Goal: Task Accomplishment & Management: Manage account settings

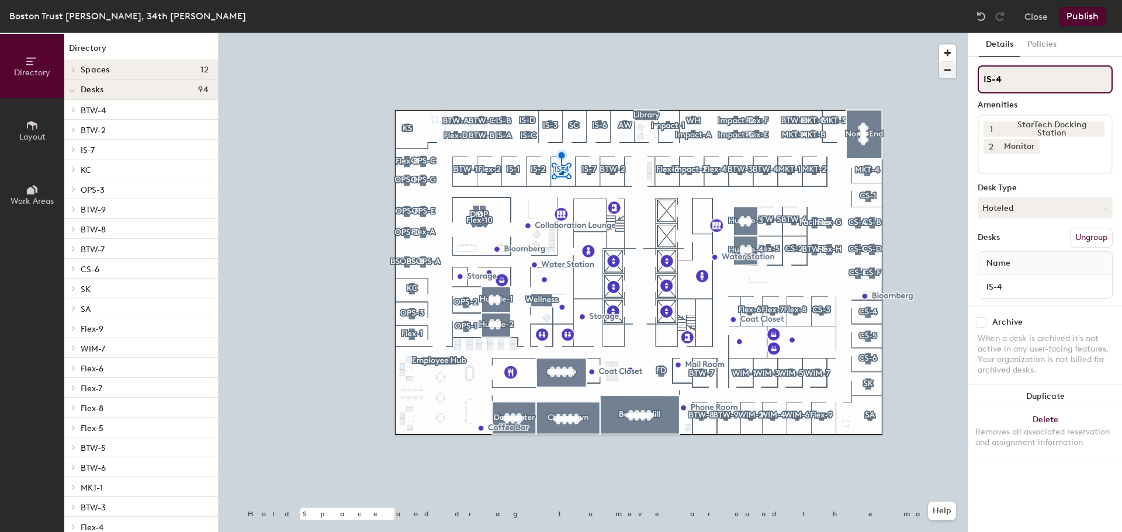
drag, startPoint x: 1033, startPoint y: 79, endPoint x: 948, endPoint y: 77, distance: 84.8
click at [949, 77] on div "Directory Layout Work Areas Directory Spaces 12 Beacon Hill Chinatown Dorcheste…" at bounding box center [561, 283] width 1122 height 500
type input "BH"
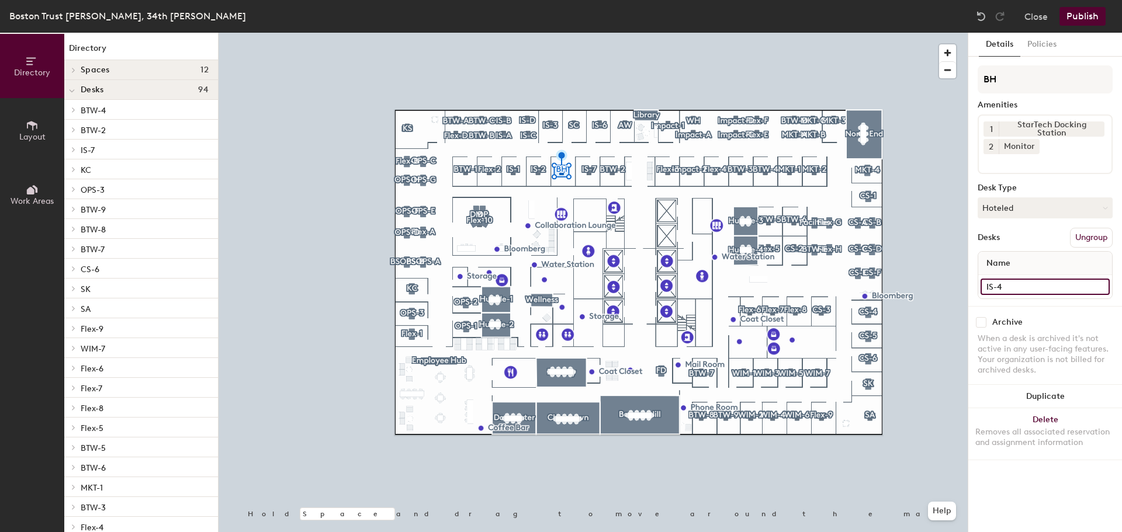
click at [1016, 289] on input "IS-4" at bounding box center [1045, 287] width 129 height 16
paste input "Bradley Hunnewell"
type input "Bradley Hunnewell"
click at [1035, 48] on button "Policies" at bounding box center [1041, 45] width 43 height 24
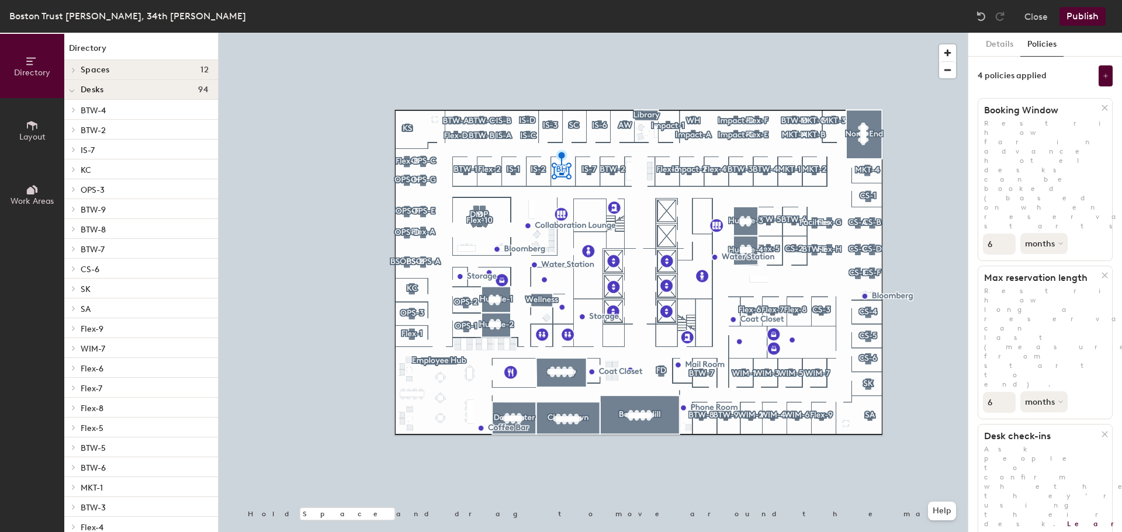
drag, startPoint x: 998, startPoint y: 162, endPoint x: 984, endPoint y: 161, distance: 13.5
click at [984, 234] on input "6" at bounding box center [999, 244] width 33 height 21
click at [1003, 47] on button "Details" at bounding box center [999, 45] width 41 height 24
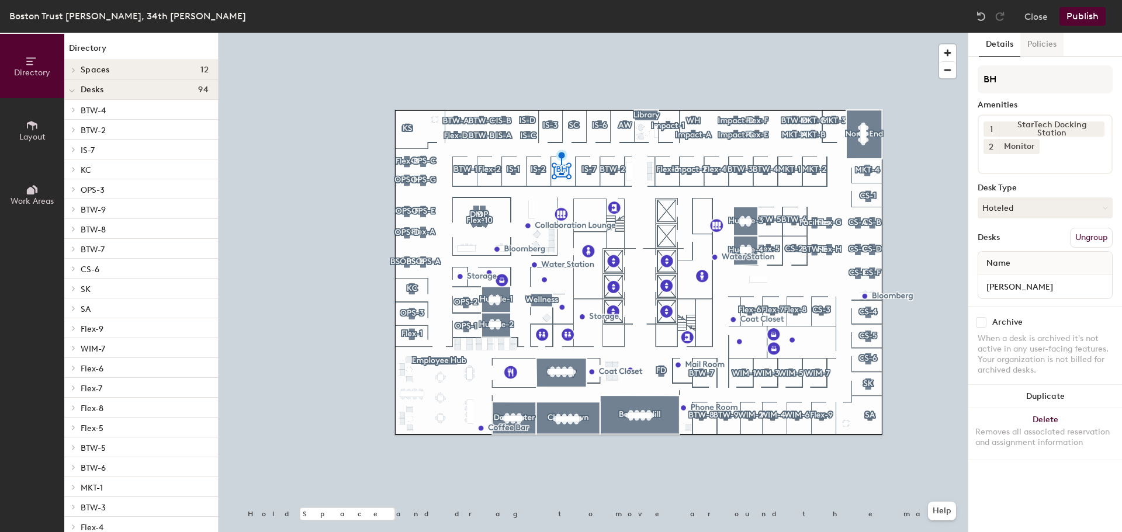
click at [1040, 45] on button "Policies" at bounding box center [1041, 45] width 43 height 24
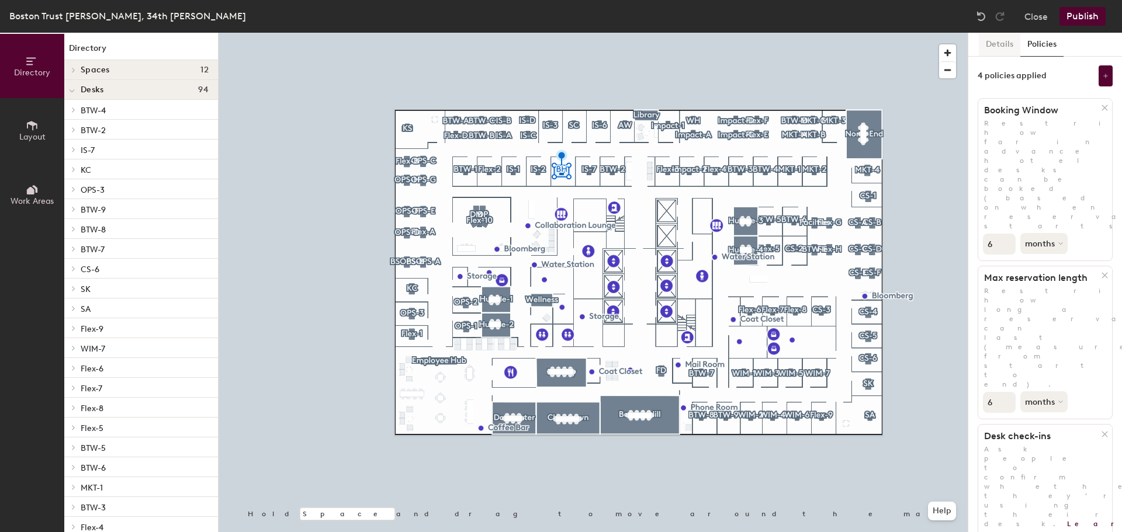
click at [1001, 50] on button "Details" at bounding box center [999, 45] width 41 height 24
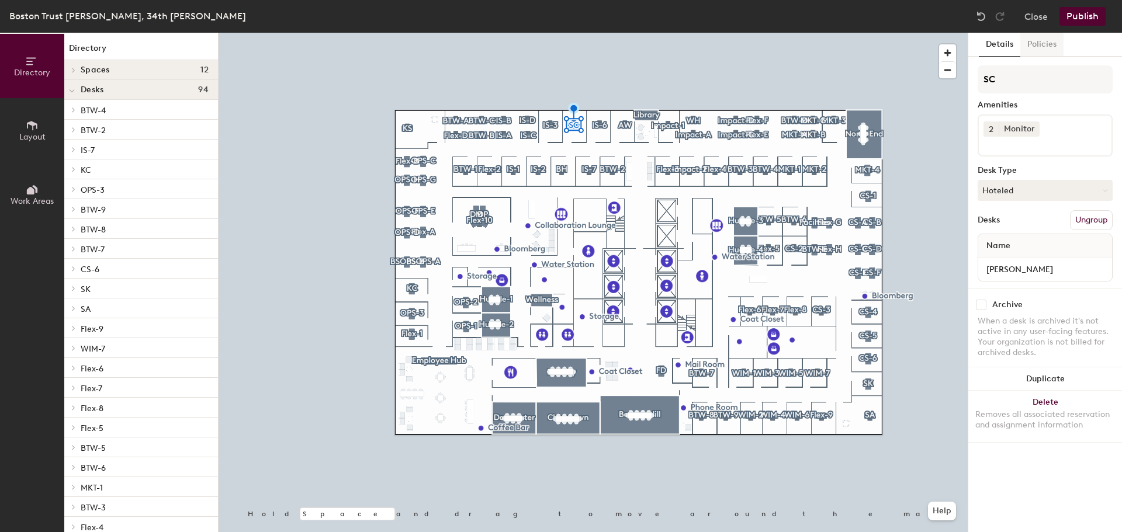
click at [1047, 50] on button "Policies" at bounding box center [1041, 45] width 43 height 24
click at [1031, 46] on button "Policies" at bounding box center [1041, 45] width 43 height 24
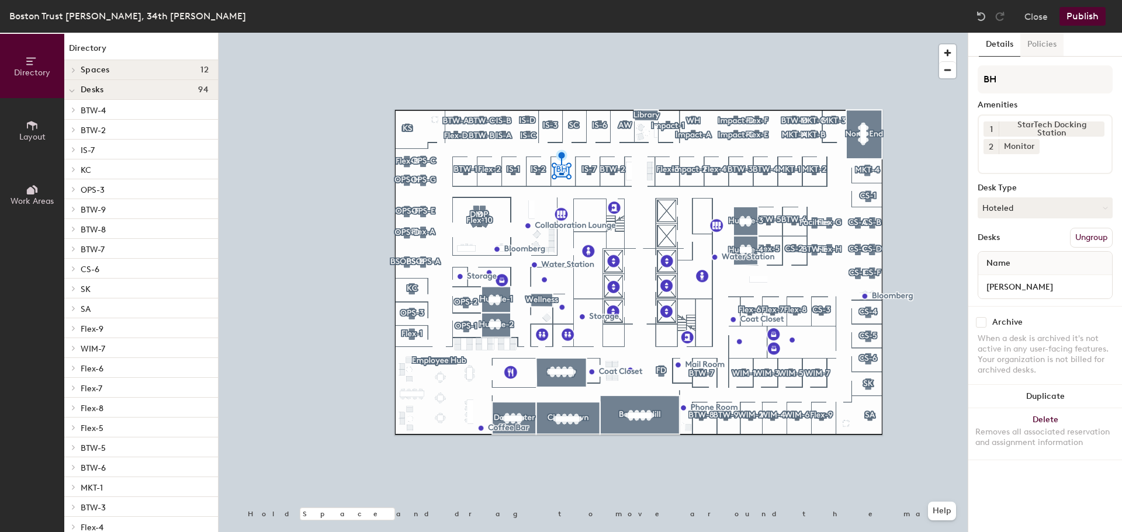
click at [1039, 43] on button "Policies" at bounding box center [1041, 45] width 43 height 24
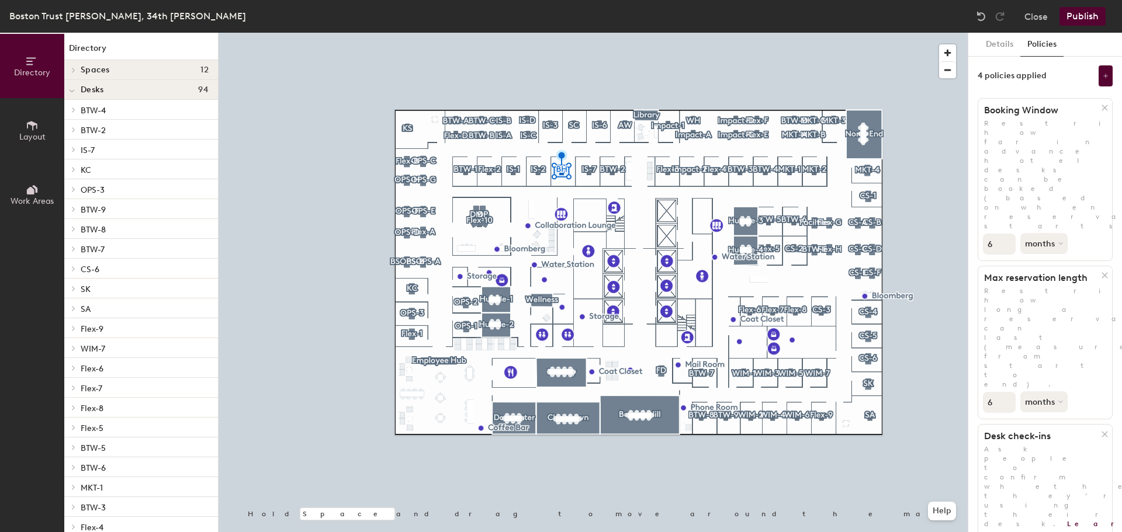
click at [1078, 16] on button "Publish" at bounding box center [1083, 16] width 46 height 19
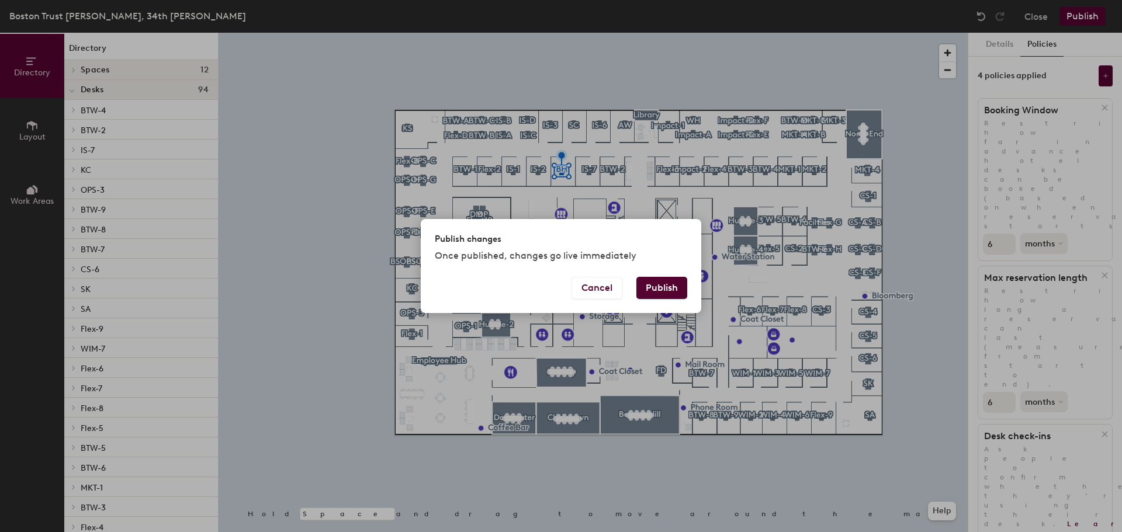
drag, startPoint x: 666, startPoint y: 287, endPoint x: 671, endPoint y: 289, distance: 6.1
click at [666, 288] on button "Publish" at bounding box center [661, 288] width 51 height 22
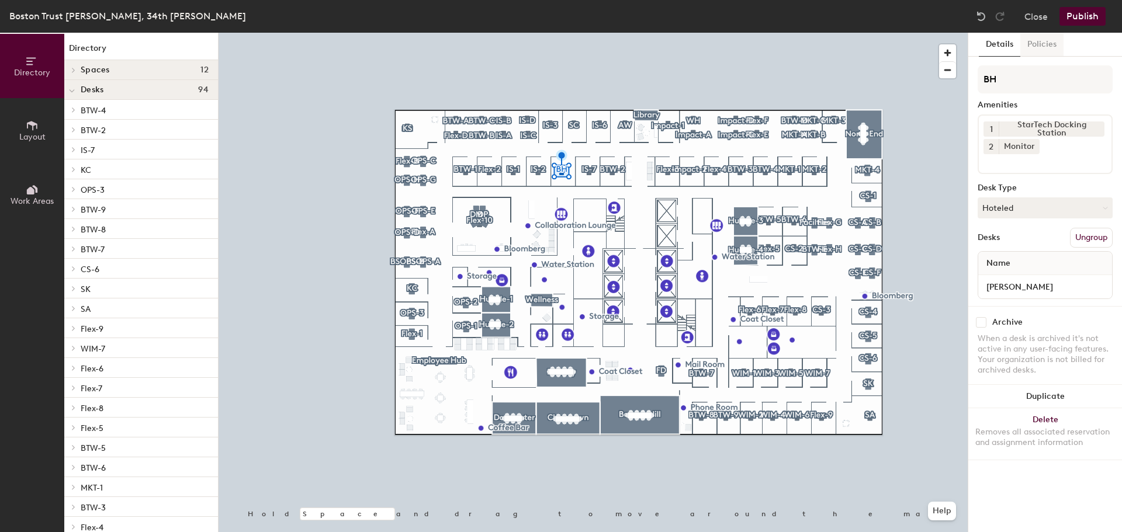
click at [1034, 48] on button "Policies" at bounding box center [1041, 45] width 43 height 24
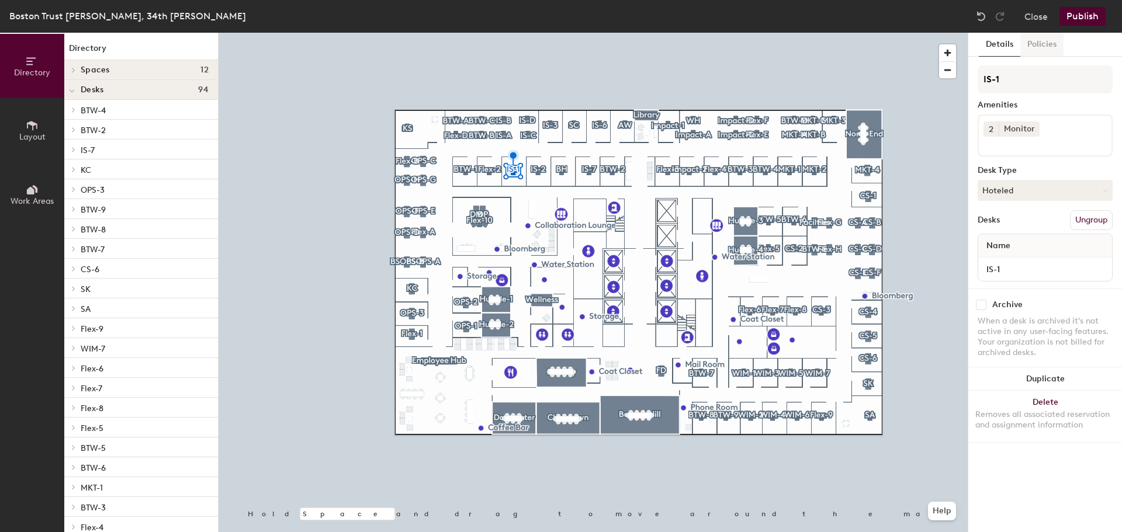
click at [1053, 49] on button "Policies" at bounding box center [1041, 45] width 43 height 24
click at [1044, 42] on button "Policies" at bounding box center [1041, 45] width 43 height 24
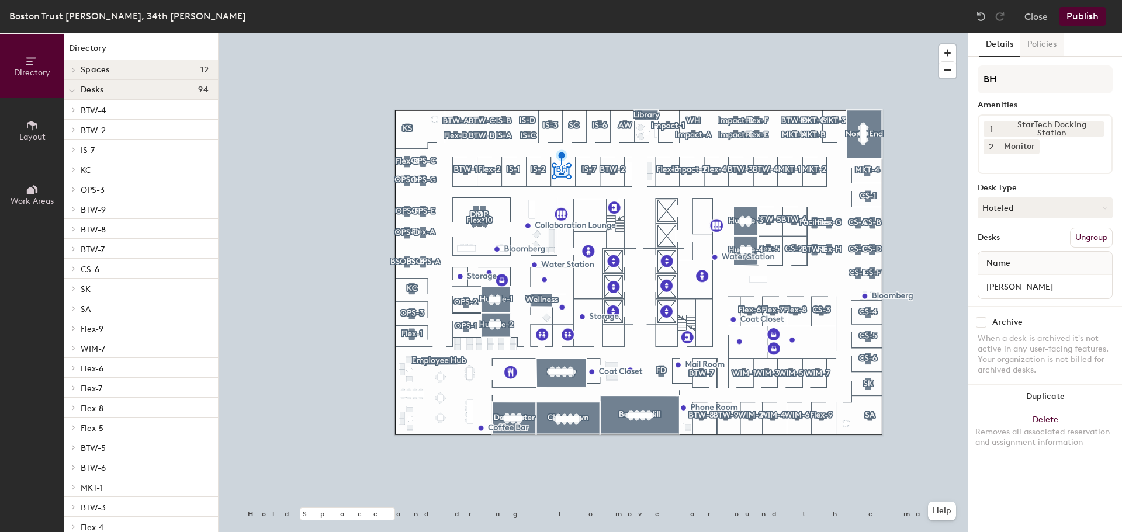
click at [1038, 43] on button "Policies" at bounding box center [1041, 45] width 43 height 24
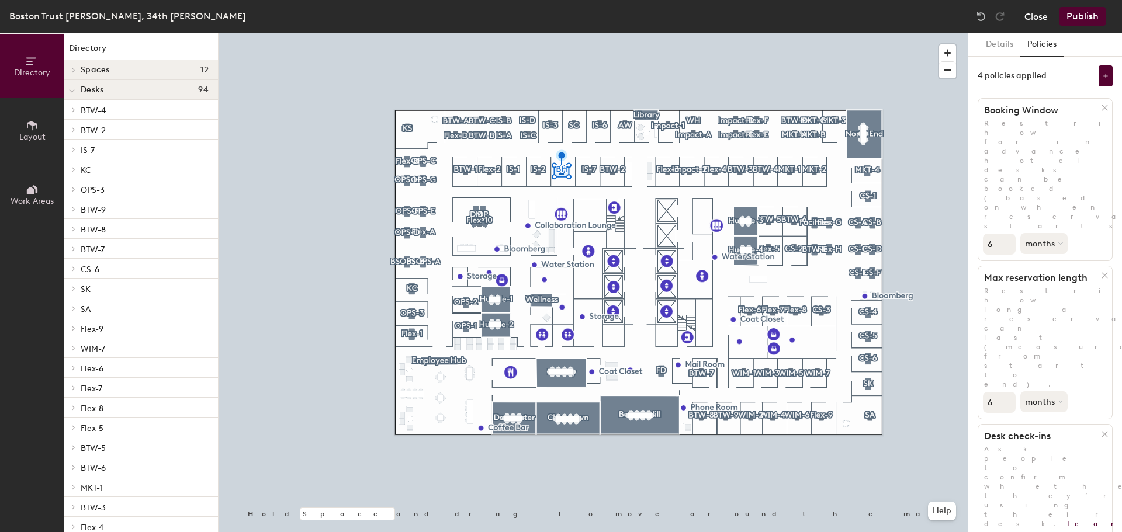
click at [1035, 18] on button "Close" at bounding box center [1035, 16] width 23 height 19
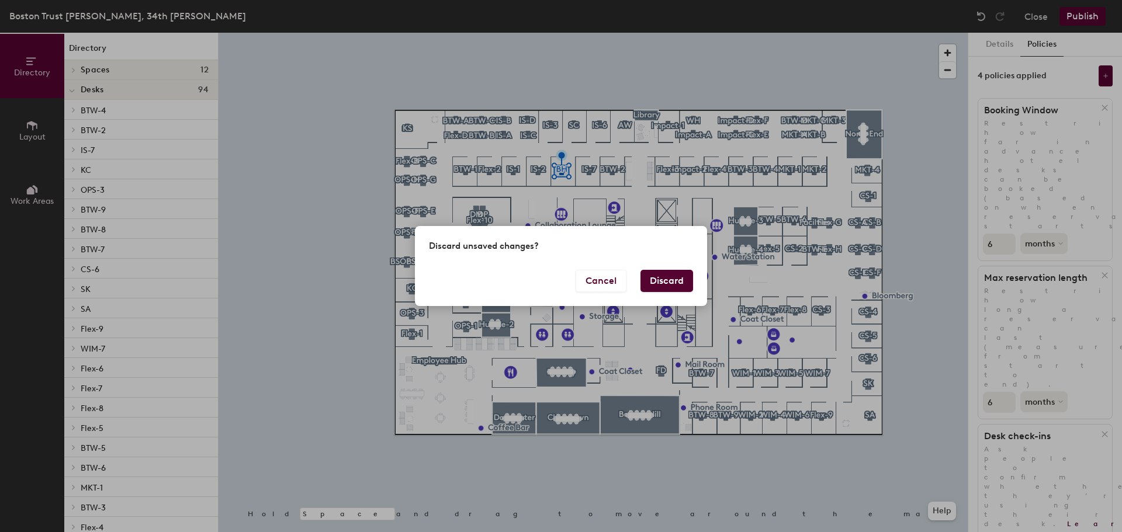
drag, startPoint x: 668, startPoint y: 281, endPoint x: 863, endPoint y: 339, distance: 203.0
click at [669, 281] on button "Discard" at bounding box center [667, 281] width 53 height 22
